Goal: Transaction & Acquisition: Purchase product/service

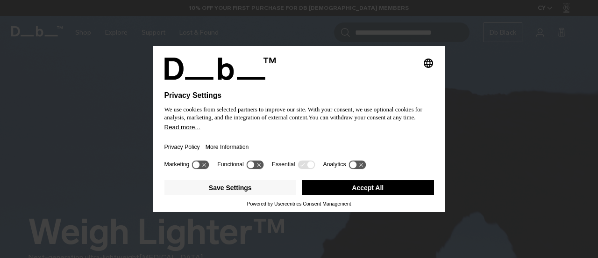
click at [365, 190] on button "Accept All" at bounding box center [368, 187] width 132 height 15
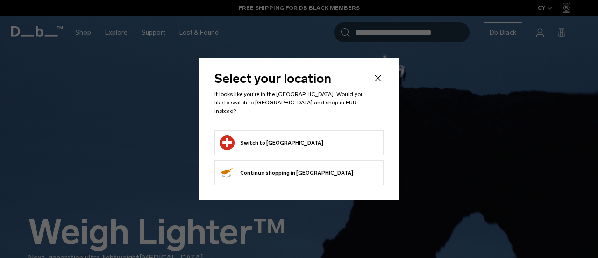
click at [273, 136] on button "Switch to Switzerland" at bounding box center [272, 142] width 104 height 15
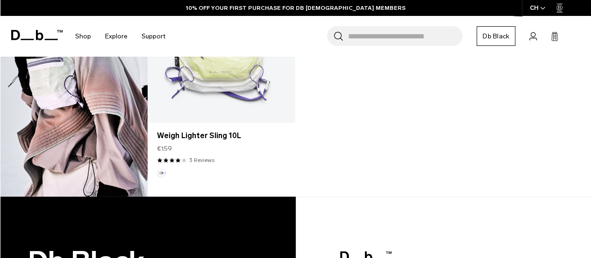
scroll to position [981, 0]
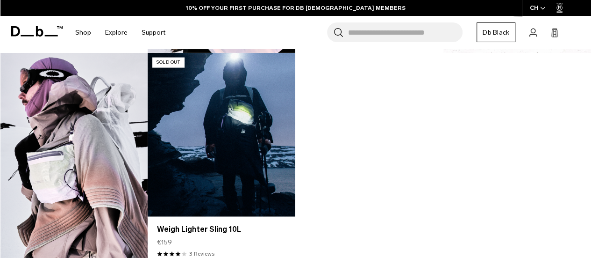
click at [215, 160] on link "Weigh Lighter Sling 10L" at bounding box center [221, 135] width 147 height 164
